Goal: Navigation & Orientation: Find specific page/section

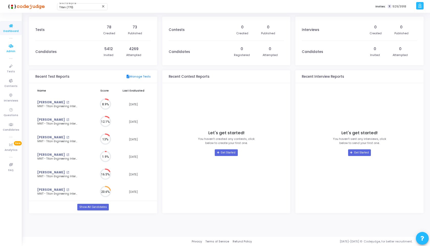
click at [14, 49] on span "Admin" at bounding box center [10, 51] width 9 height 4
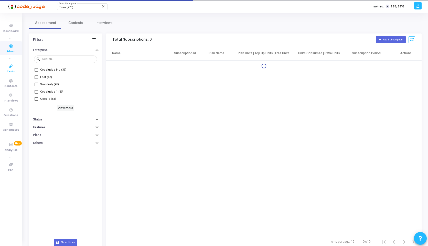
click at [5, 72] on link "Tests" at bounding box center [11, 68] width 22 height 14
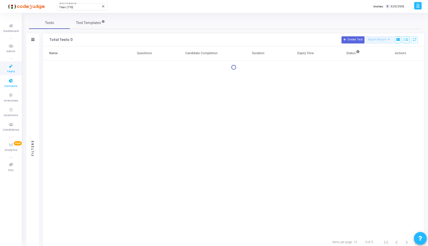
click at [11, 84] on span "Contests" at bounding box center [10, 86] width 13 height 4
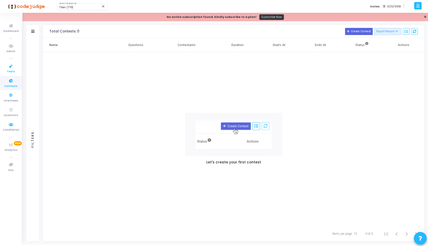
click at [7, 74] on link "Tests" at bounding box center [11, 68] width 22 height 14
